Goal: Transaction & Acquisition: Purchase product/service

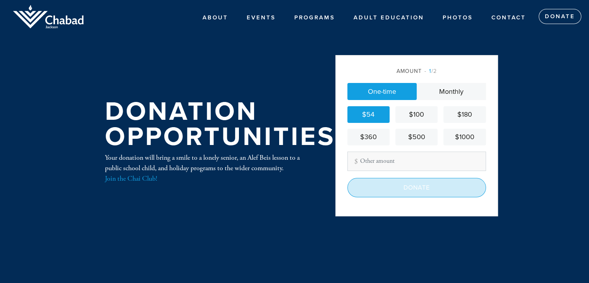
click at [406, 185] on input "Donate" at bounding box center [416, 187] width 139 height 19
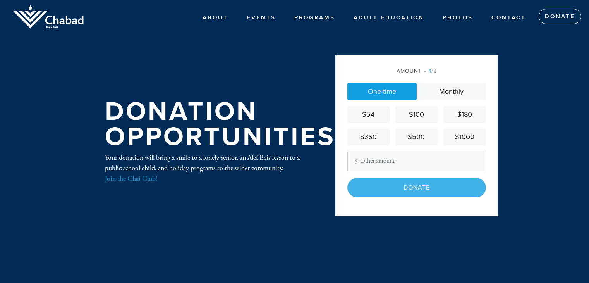
click at [369, 161] on input "Other Amount" at bounding box center [416, 160] width 139 height 19
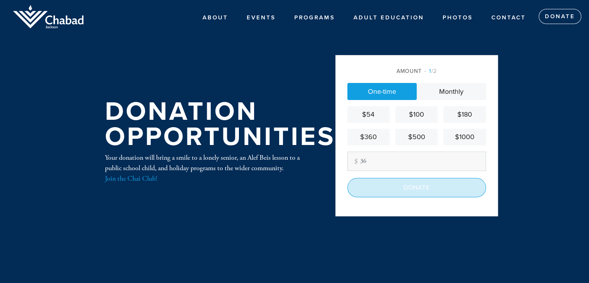
type input "36"
click at [414, 189] on input "Donate" at bounding box center [416, 187] width 139 height 19
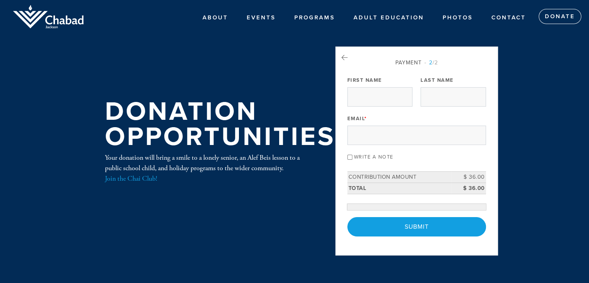
click at [414, 94] on div "Payment 2 /2 Payment Processor Pay Later Credit Card First Name Last Name Email…" at bounding box center [416, 147] width 139 height 178
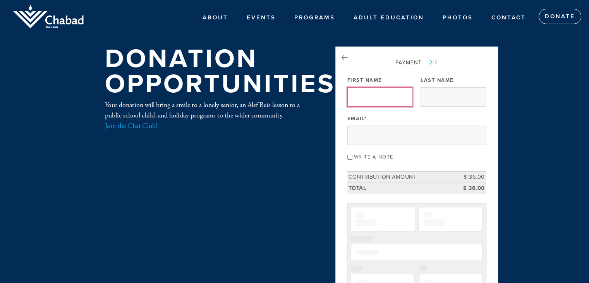
click at [387, 96] on input "First Name" at bounding box center [379, 96] width 65 height 19
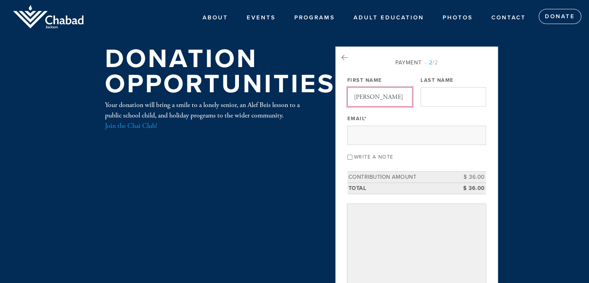
type input "jerry"
click at [464, 97] on input "Last Name" at bounding box center [452, 96] width 65 height 19
type input "landau"
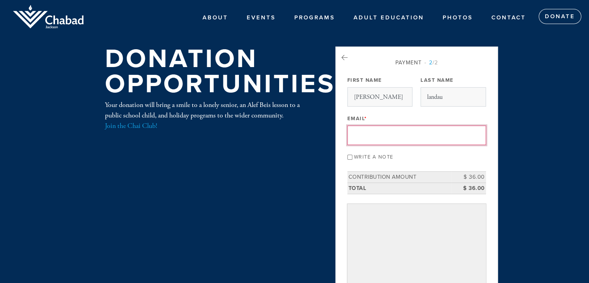
click at [385, 142] on input "Email *" at bounding box center [416, 134] width 139 height 19
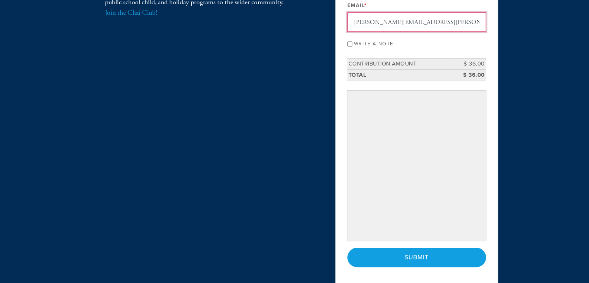
scroll to position [116, 0]
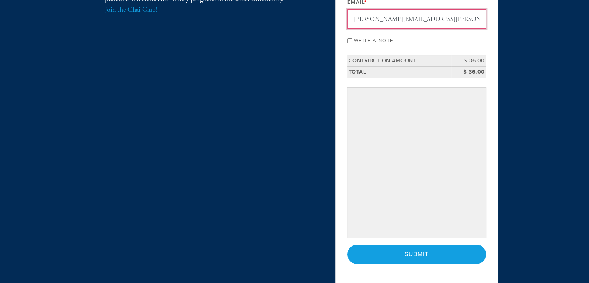
type input "jerry.landau@yahoo.com"
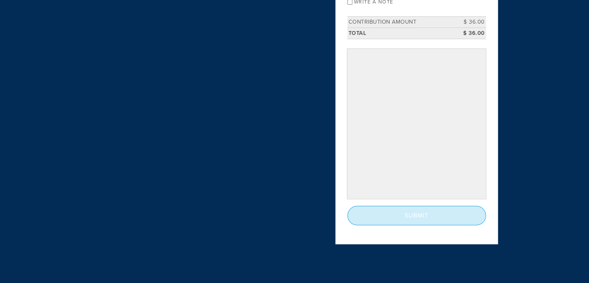
click at [413, 214] on input "Submit" at bounding box center [416, 214] width 139 height 19
